Goal: Transaction & Acquisition: Purchase product/service

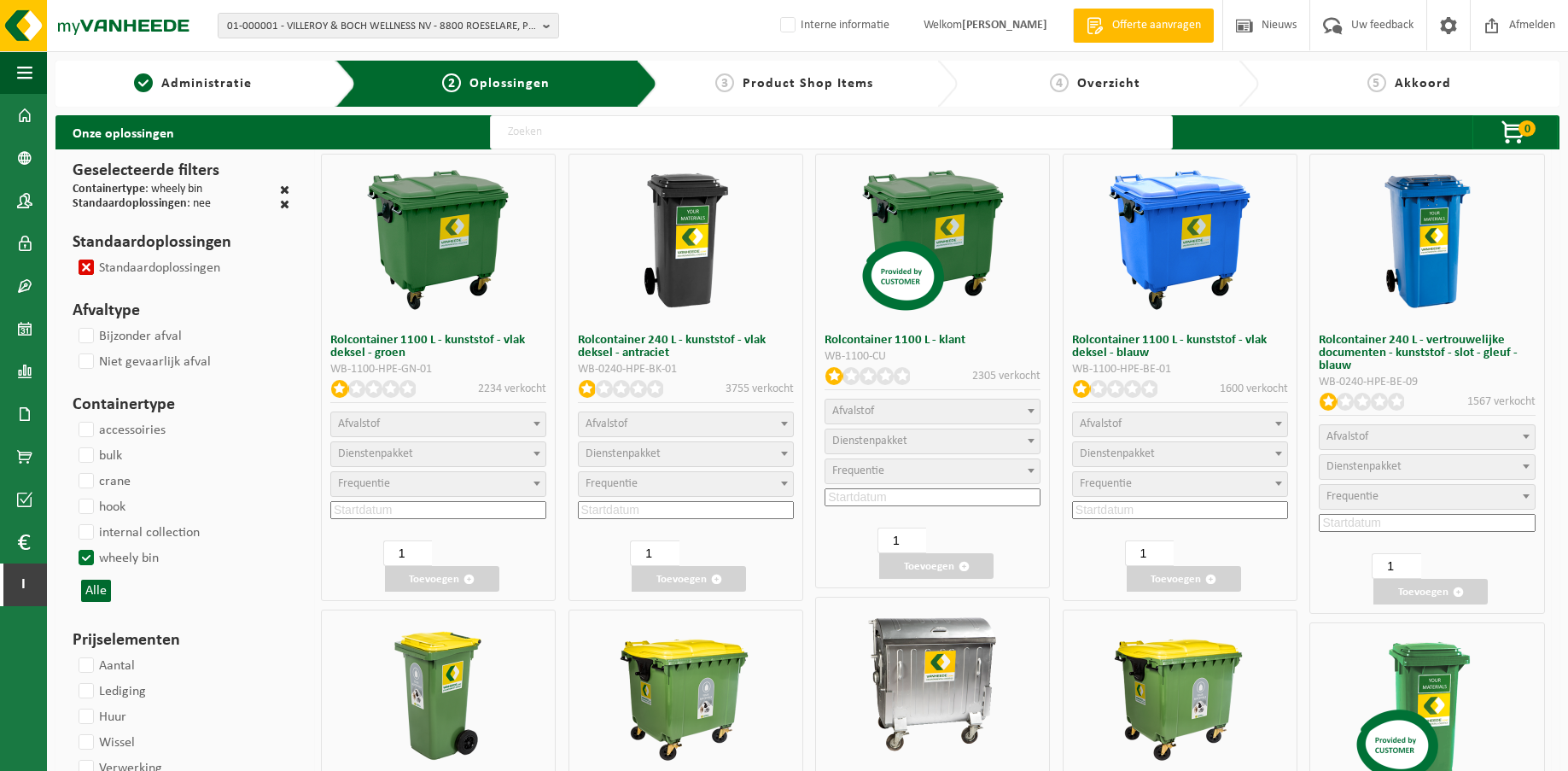
select select
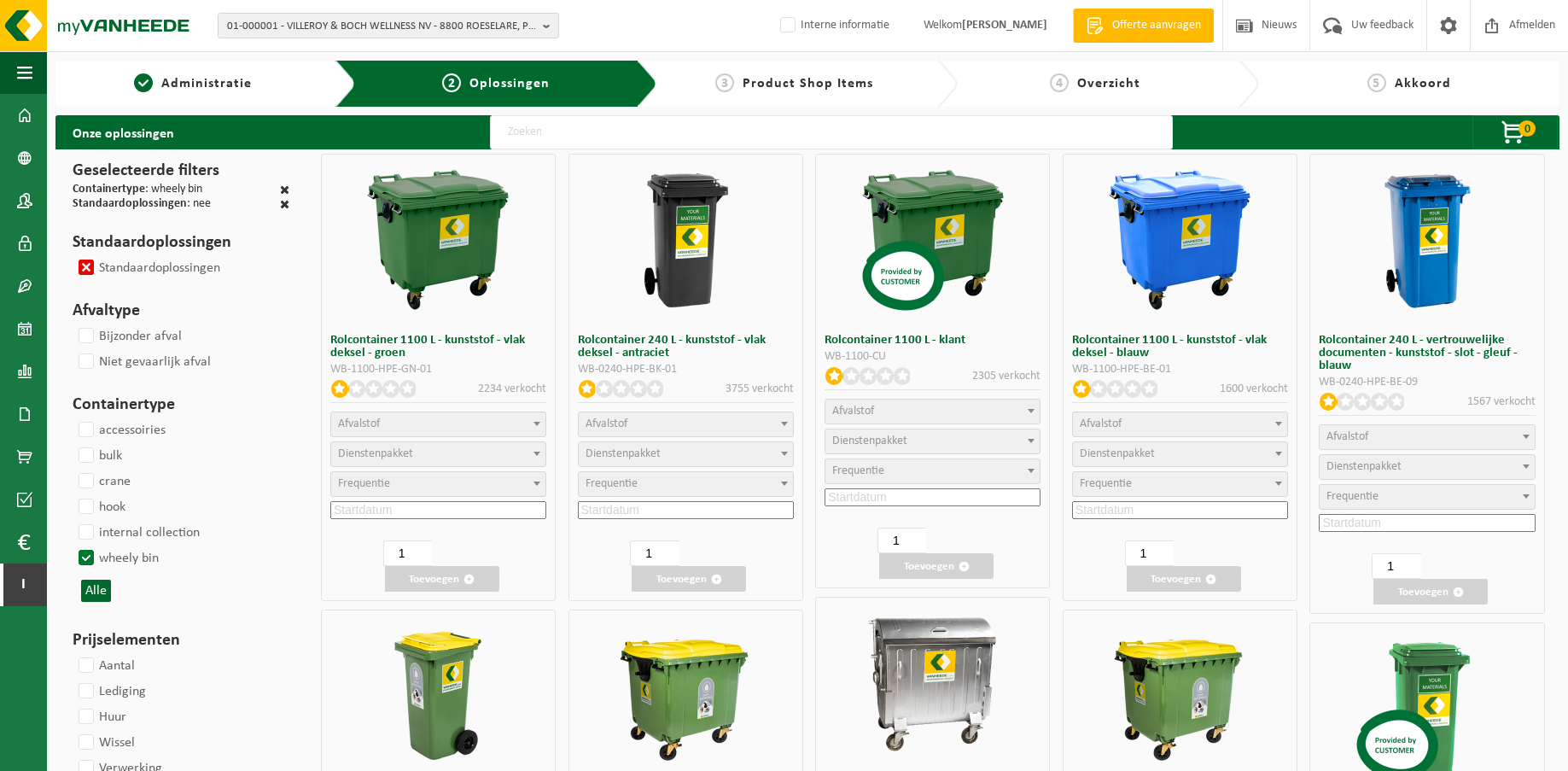
select select
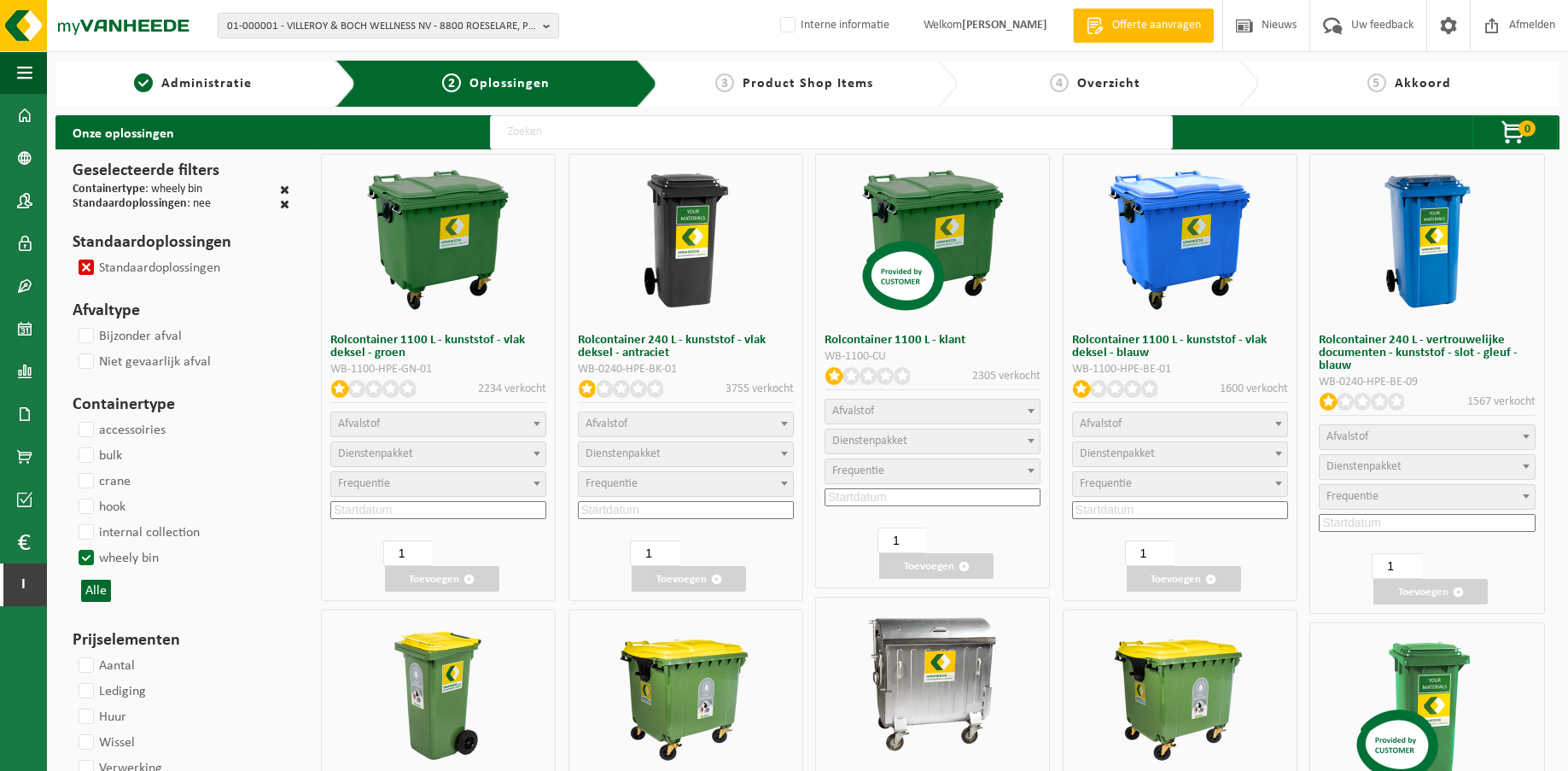
select select
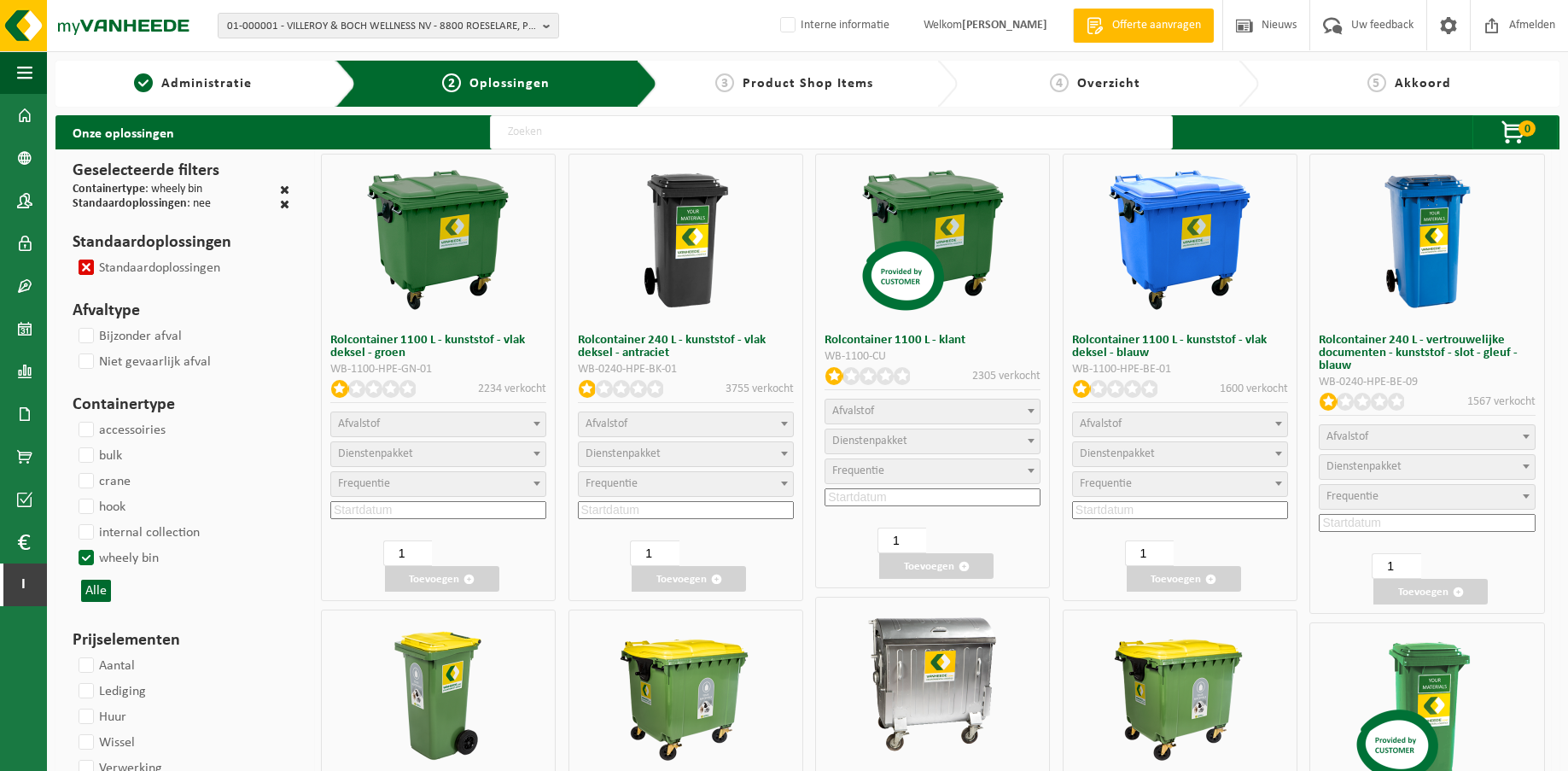
select select
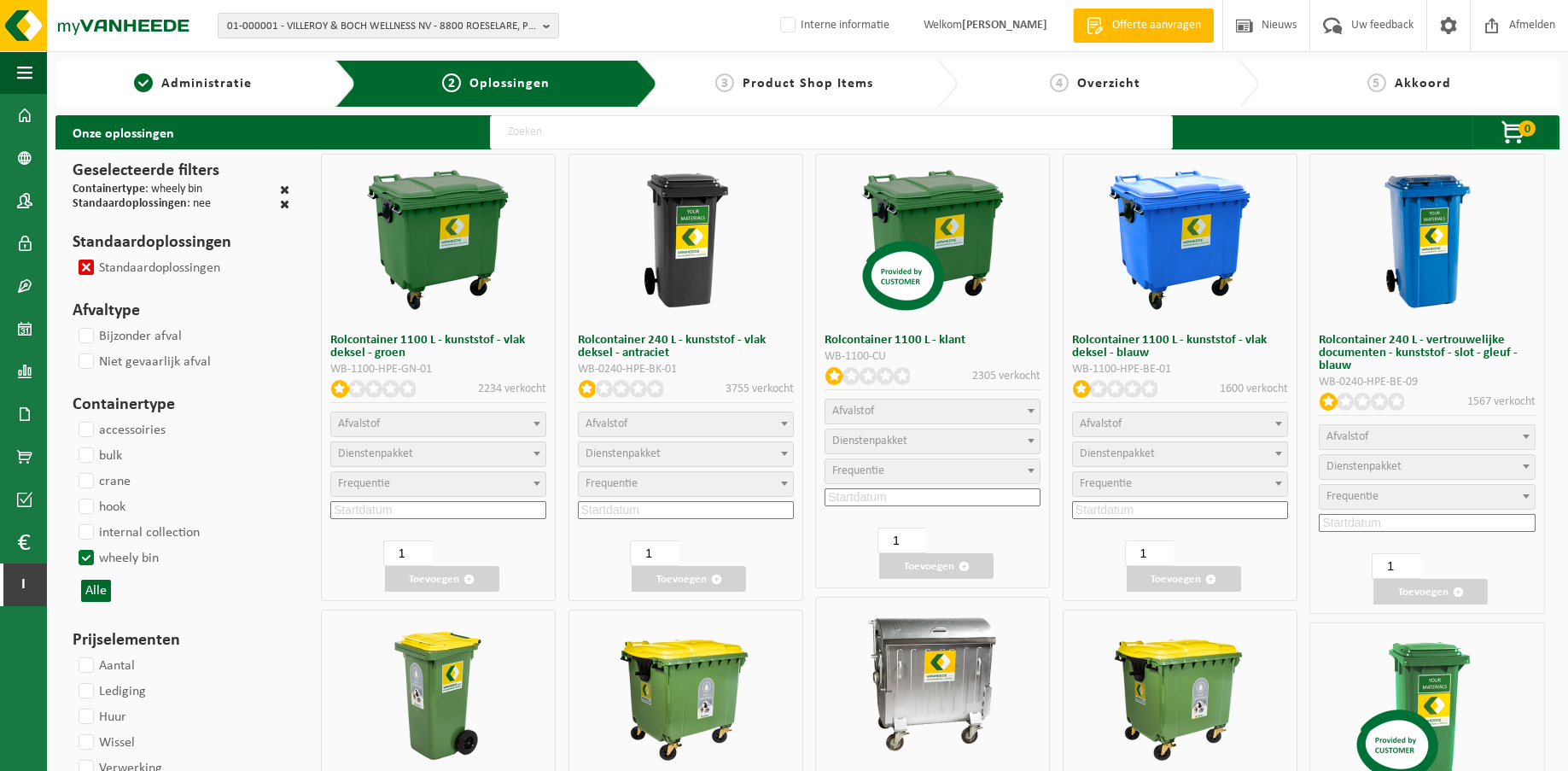
select select
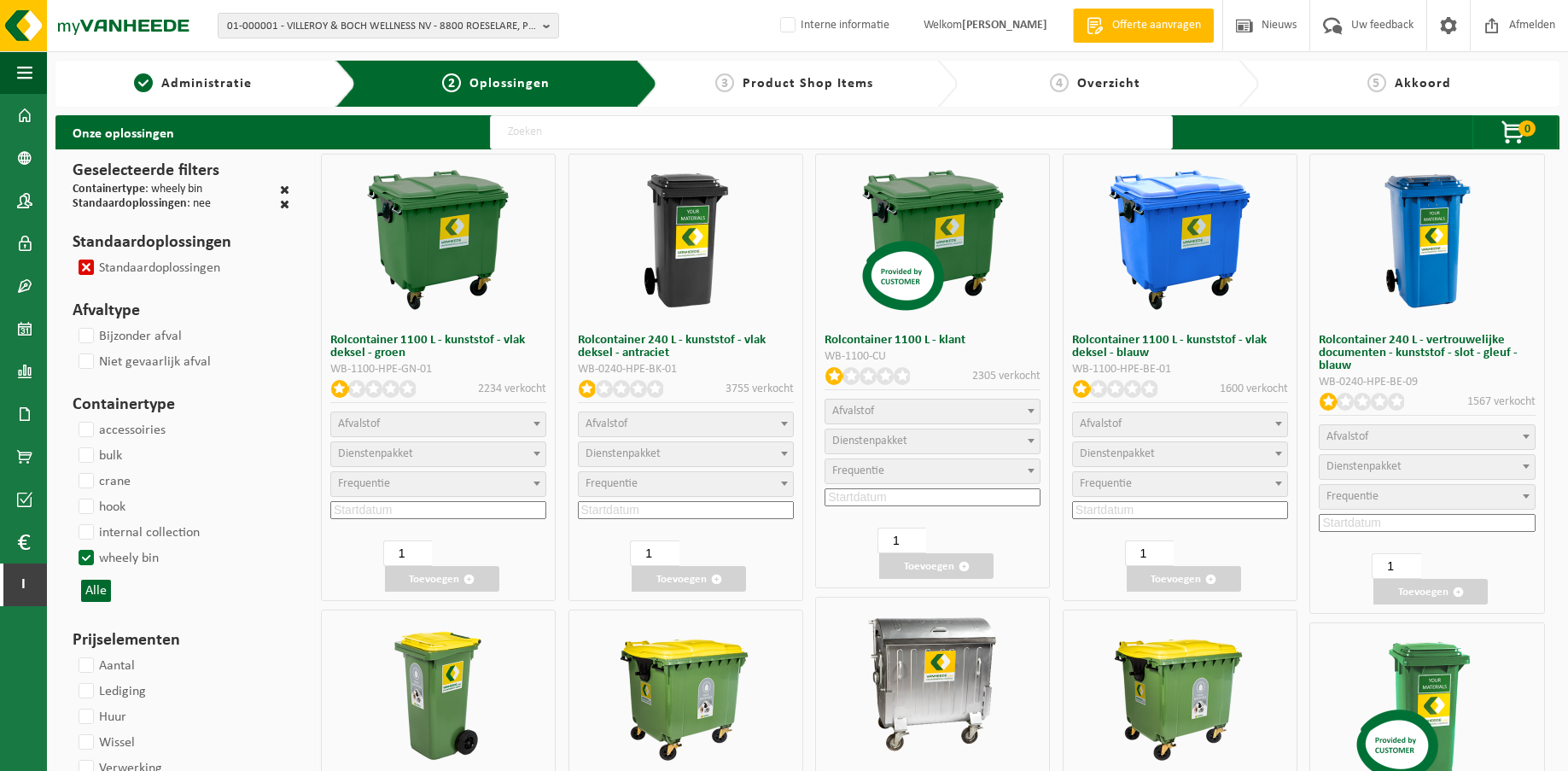
select select
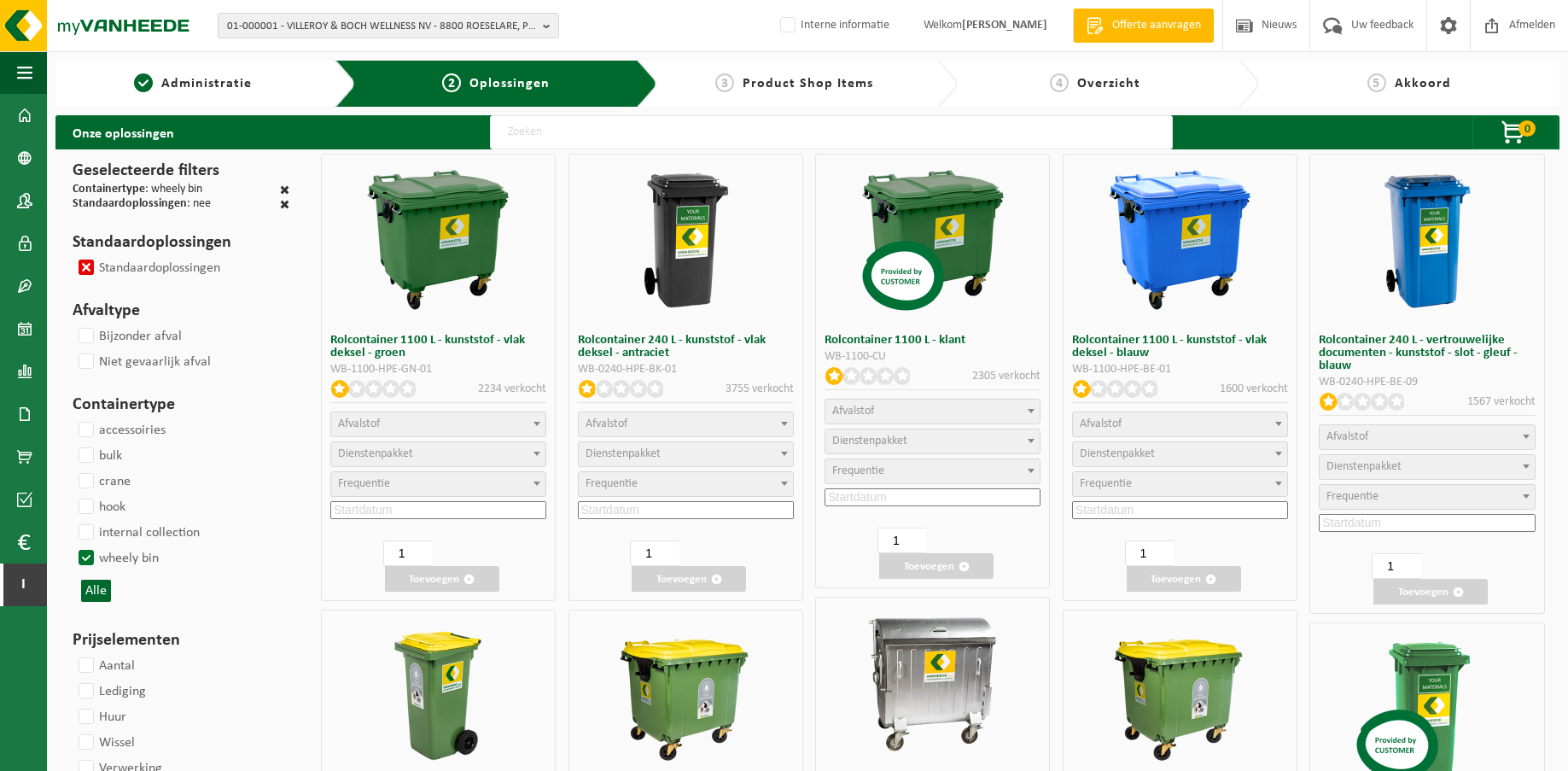
select select
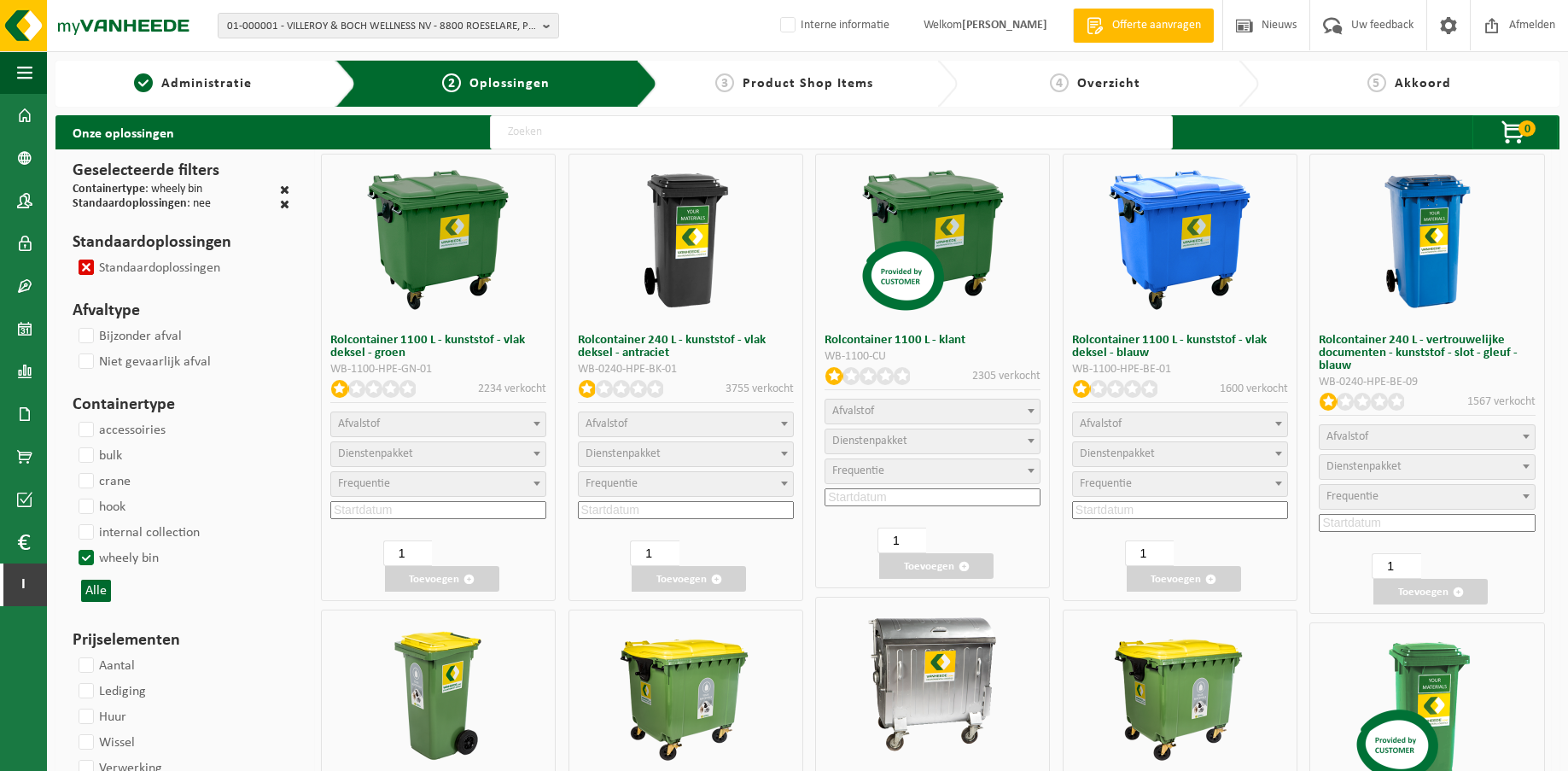
select select
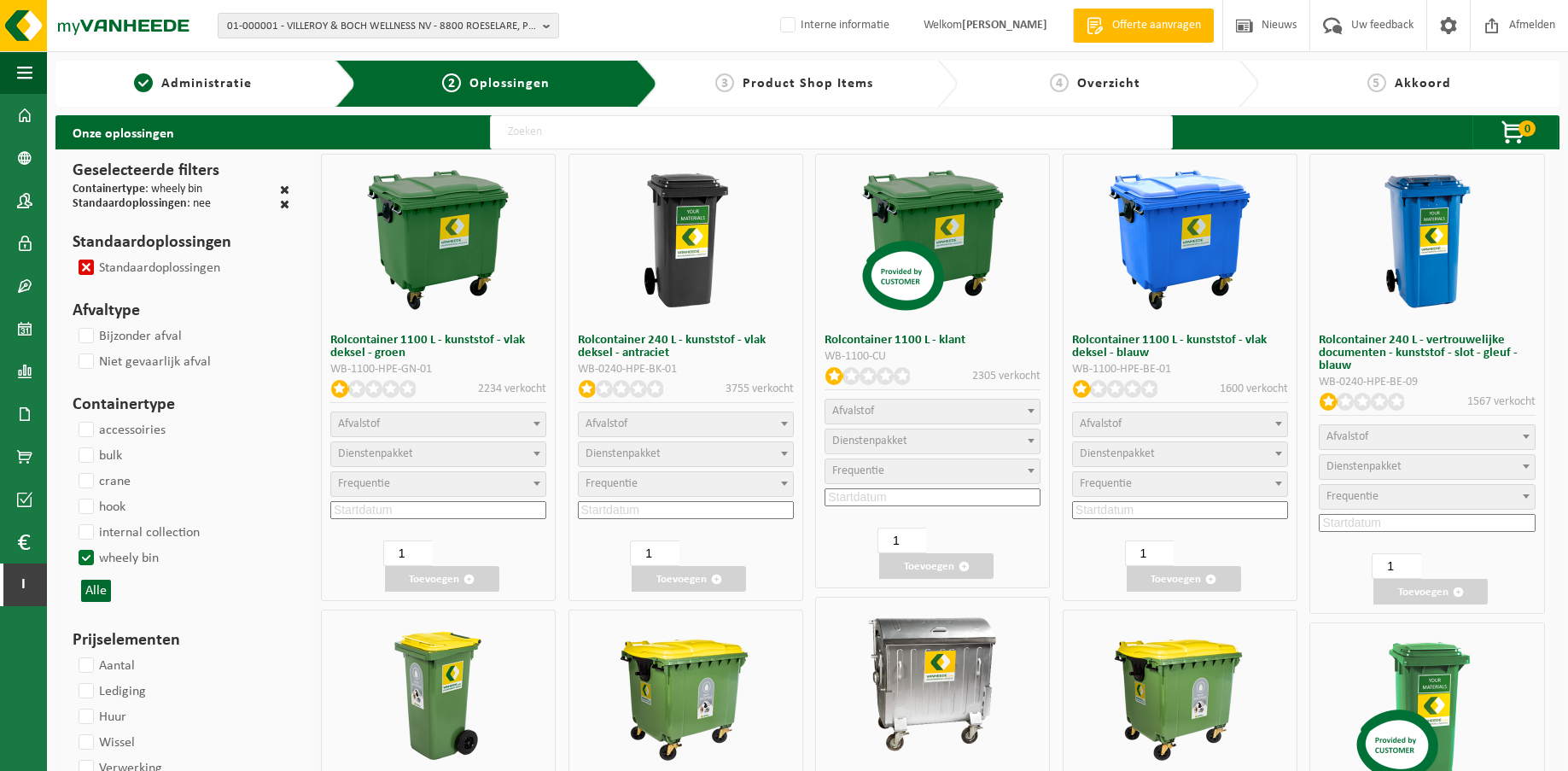
select select
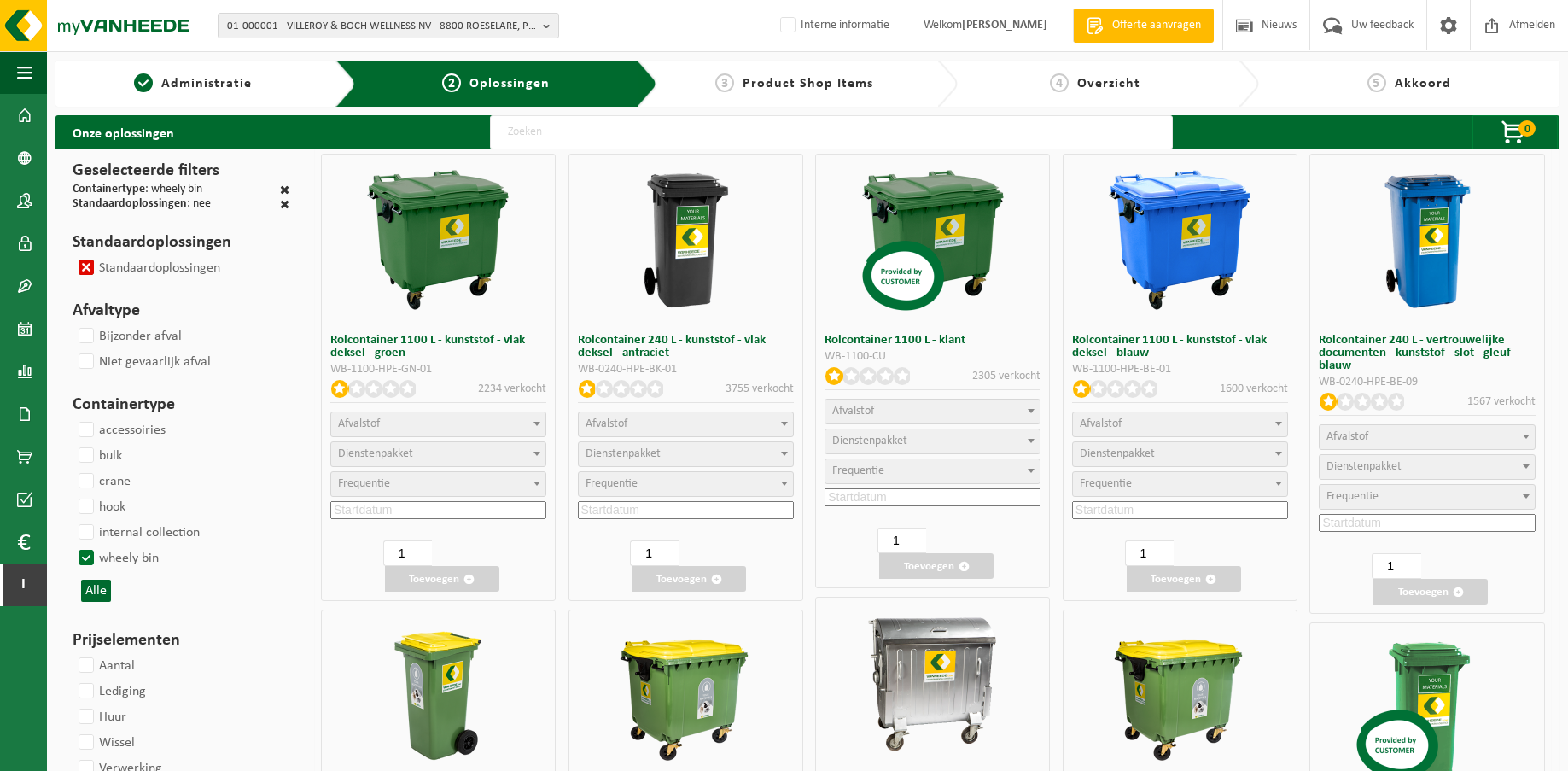
select select
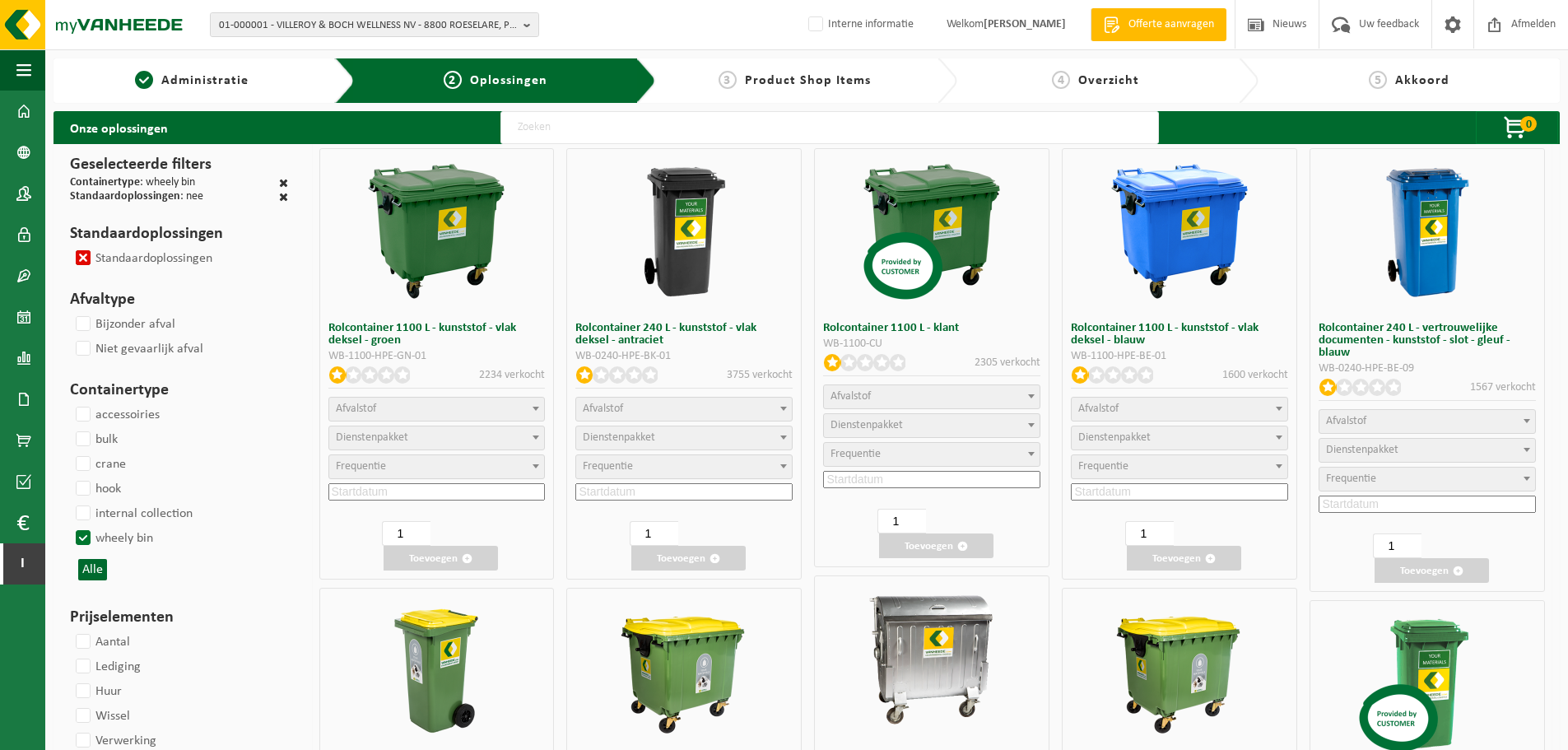
click at [1138, 345] on h3 "Rolcontainer 1100 L - kunststof - vlak deksel - blauw" at bounding box center [1179, 335] width 217 height 25
click at [1255, 126] on div "Onze oplossingen 0 Uw winkelmand is leeg Ga naar shopitems" at bounding box center [807, 128] width 1506 height 33
click at [1337, 131] on div "Onze oplossingen 0 Uw winkelmand is leeg Ga naar shopitems" at bounding box center [807, 128] width 1506 height 33
